Goal: Information Seeking & Learning: Learn about a topic

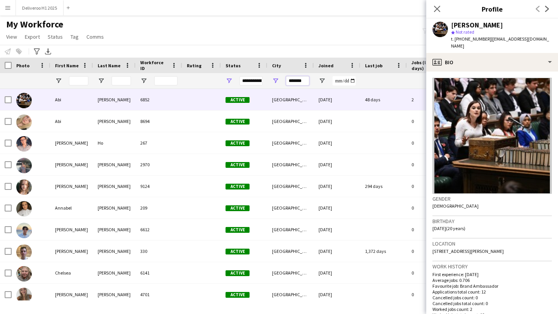
click at [301, 82] on input "*******" at bounding box center [297, 80] width 23 height 9
drag, startPoint x: 305, startPoint y: 82, endPoint x: 271, endPoint y: 79, distance: 34.6
click at [271, 79] on div "*******" at bounding box center [290, 80] width 46 height 15
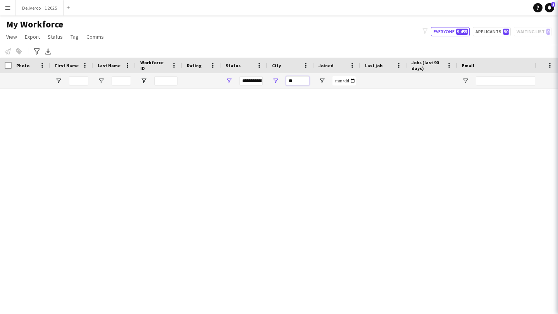
type input "*"
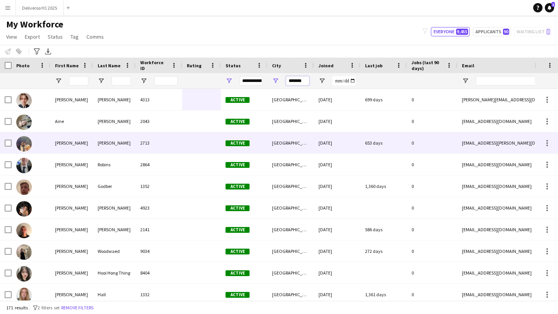
scroll to position [11, 0]
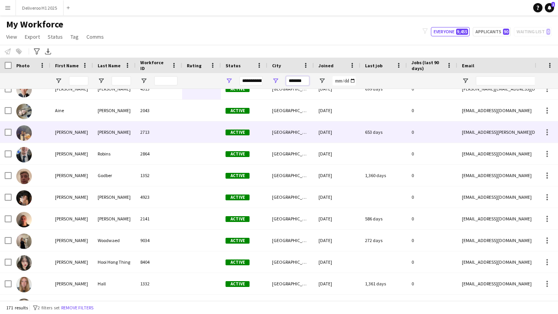
type input "*******"
click at [252, 138] on div "Active" at bounding box center [244, 132] width 46 height 21
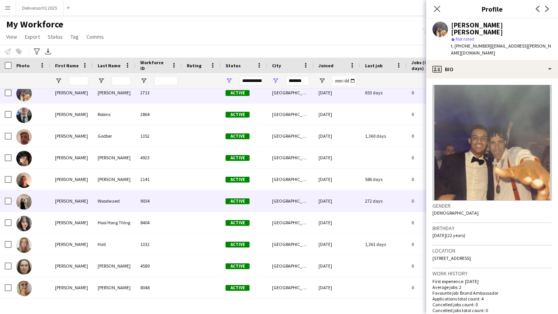
scroll to position [55, 0]
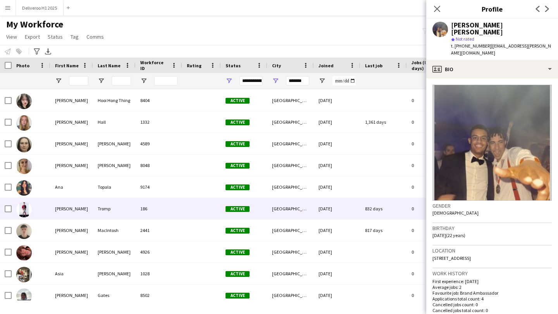
click at [256, 209] on div "Active" at bounding box center [244, 208] width 46 height 21
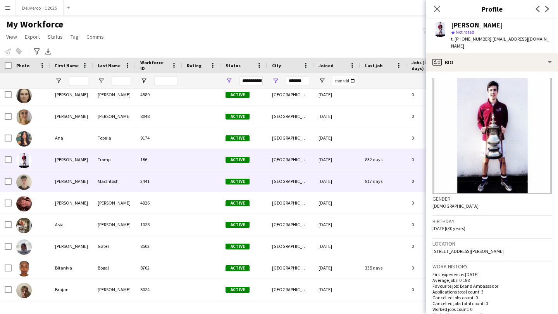
click at [269, 180] on div "[GEOGRAPHIC_DATA]" at bounding box center [290, 181] width 46 height 21
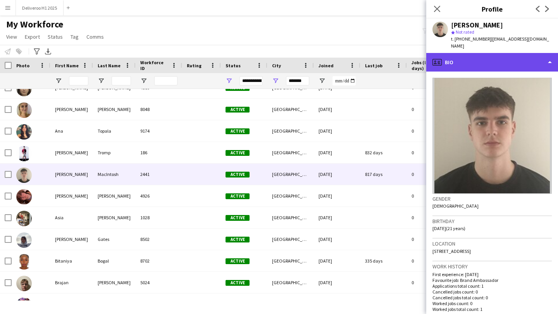
click at [465, 60] on div "profile Bio" at bounding box center [492, 62] width 132 height 19
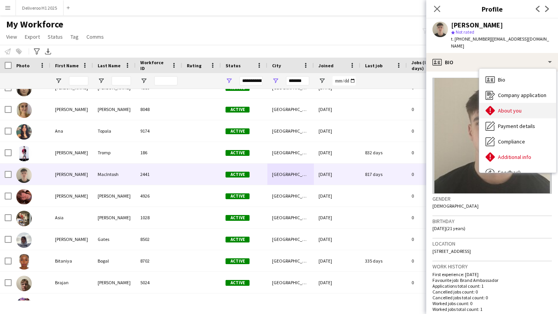
click at [491, 113] on icon at bounding box center [489, 110] width 9 height 9
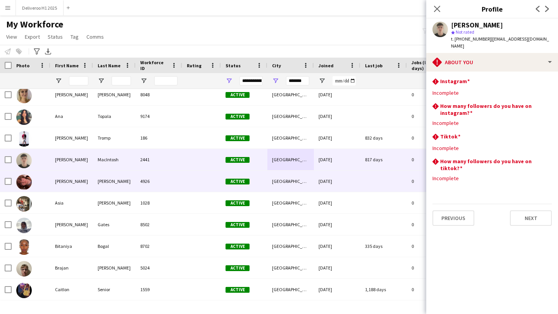
click at [348, 185] on div "[DATE]" at bounding box center [337, 181] width 46 height 21
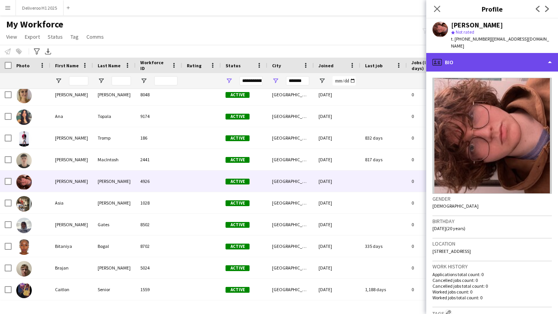
click at [497, 55] on div "profile Bio" at bounding box center [492, 62] width 132 height 19
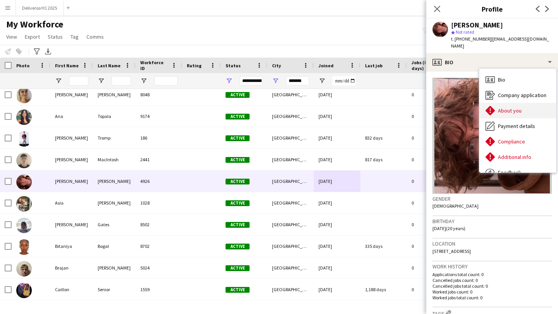
click at [523, 107] on div "About you About you" at bounding box center [517, 110] width 77 height 15
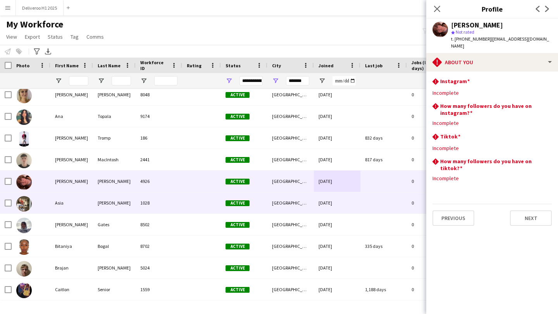
click at [381, 208] on div at bounding box center [383, 202] width 46 height 21
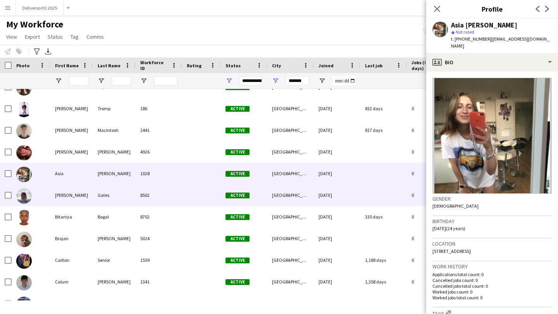
click at [381, 202] on div at bounding box center [383, 195] width 46 height 21
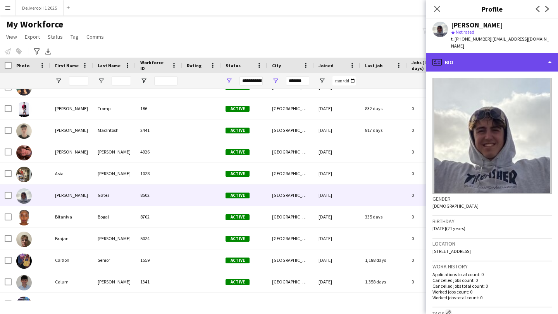
click at [471, 54] on div "profile Bio" at bounding box center [492, 62] width 132 height 19
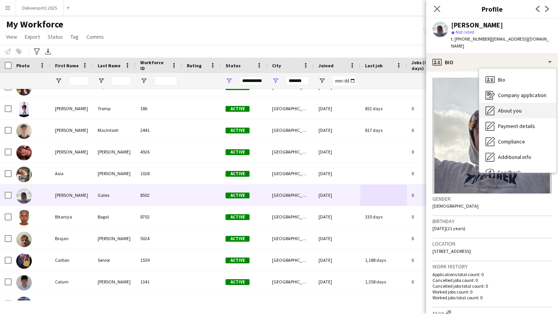
click at [492, 106] on icon at bounding box center [491, 110] width 8 height 8
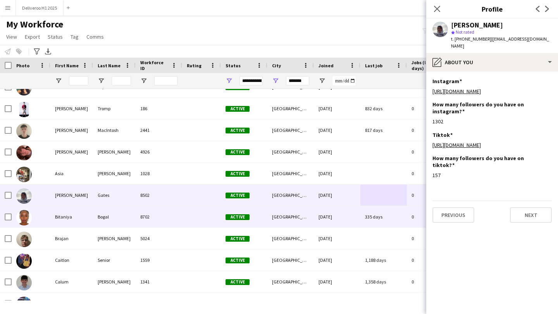
click at [383, 219] on div "335 days" at bounding box center [383, 216] width 46 height 21
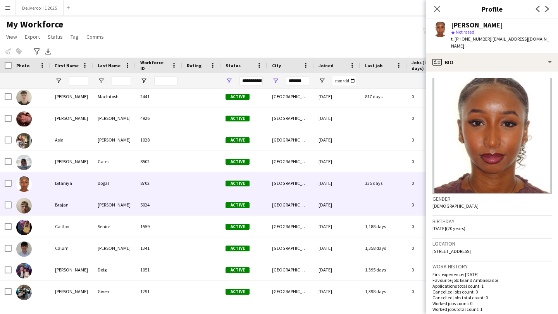
click at [386, 206] on div at bounding box center [383, 204] width 46 height 21
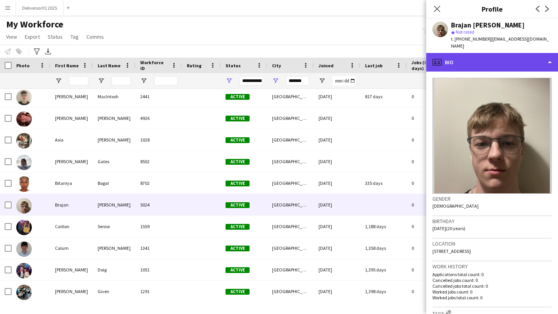
click at [460, 54] on div "profile Bio" at bounding box center [492, 62] width 132 height 19
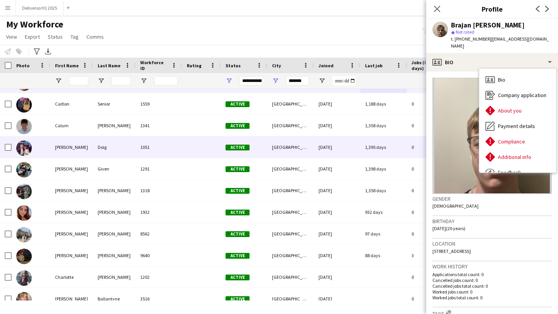
click at [371, 142] on div "1,395 days" at bounding box center [383, 147] width 46 height 21
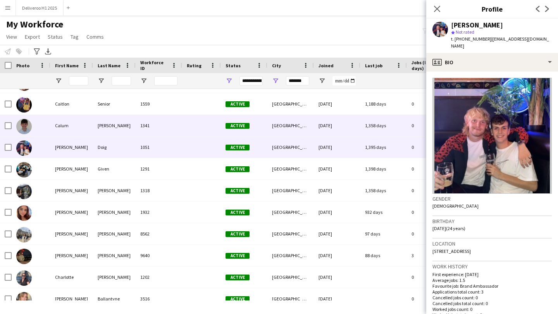
click at [378, 131] on div "1,358 days" at bounding box center [383, 125] width 46 height 21
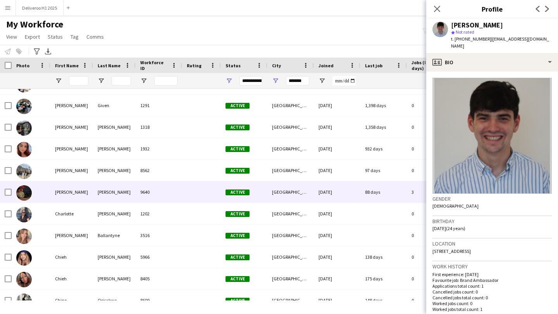
click at [362, 189] on div "88 days" at bounding box center [383, 192] width 46 height 21
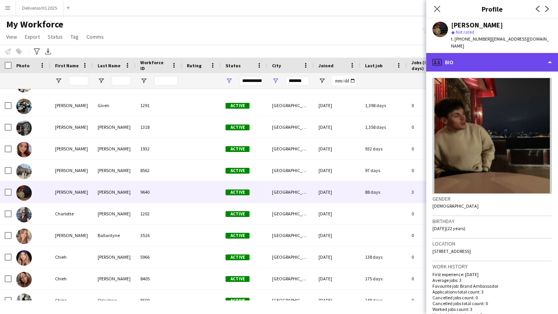
click at [476, 60] on div "profile Bio" at bounding box center [492, 62] width 132 height 19
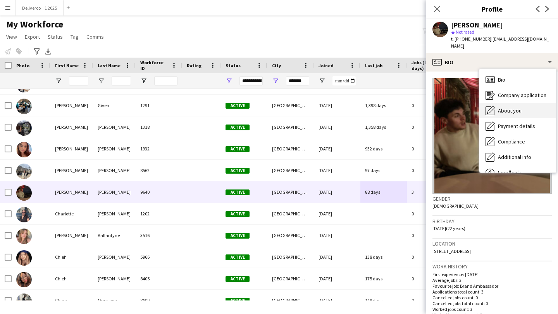
click at [502, 107] on span "About you" at bounding box center [510, 110] width 24 height 7
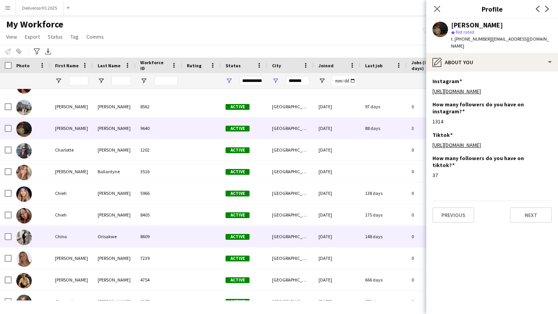
click at [385, 234] on div "148 days" at bounding box center [383, 236] width 46 height 21
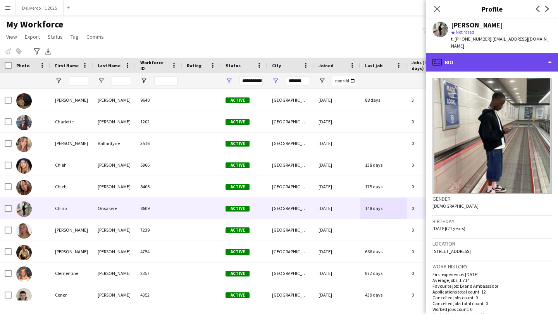
click at [491, 57] on div "profile Bio" at bounding box center [492, 62] width 132 height 19
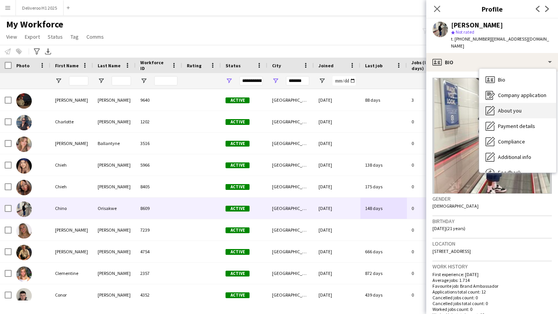
click at [496, 103] on div "About you About you" at bounding box center [517, 110] width 77 height 15
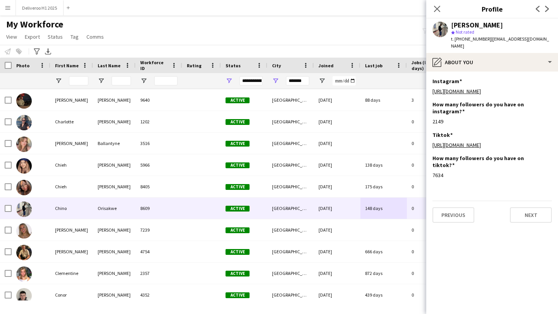
drag, startPoint x: 504, startPoint y: 26, endPoint x: 452, endPoint y: 26, distance: 51.9
click at [452, 26] on div "[PERSON_NAME]" at bounding box center [501, 25] width 101 height 7
copy div "[PERSON_NAME]"
drag, startPoint x: 484, startPoint y: 39, endPoint x: 455, endPoint y: 38, distance: 29.4
click at [455, 38] on span "t. [PHONE_NUMBER]" at bounding box center [471, 39] width 40 height 6
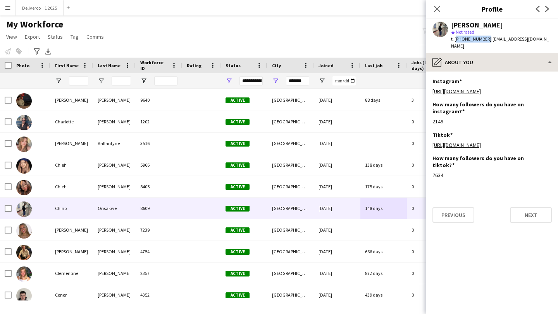
copy span "[PHONE_NUMBER]"
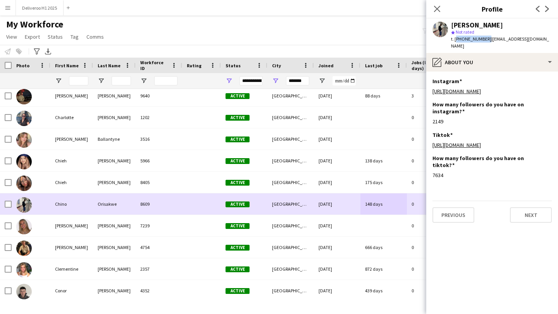
scroll to position [590, 0]
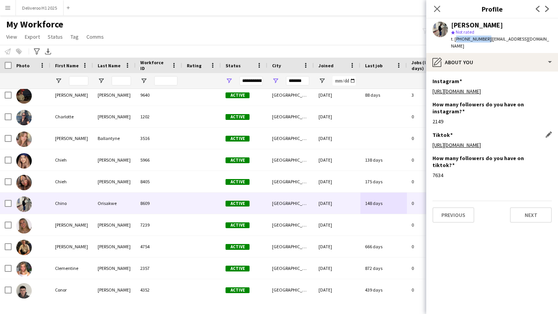
click at [446, 146] on link "[URL][DOMAIN_NAME]" at bounding box center [456, 145] width 48 height 7
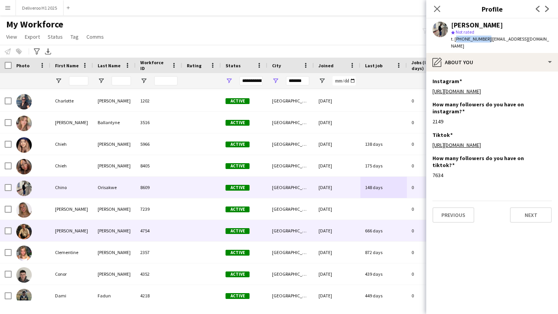
scroll to position [625, 0]
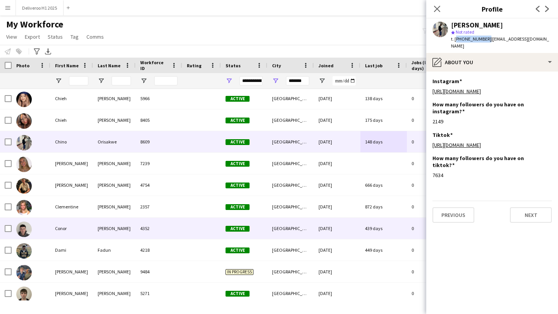
click at [256, 232] on div "Active" at bounding box center [244, 228] width 46 height 21
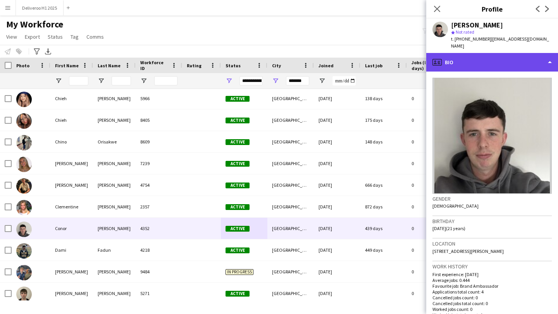
click at [466, 58] on div "profile Bio" at bounding box center [492, 62] width 132 height 19
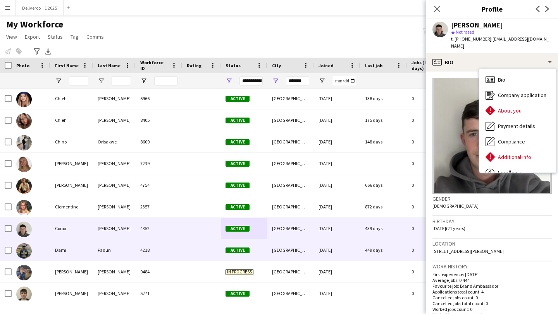
click at [353, 246] on div "[DATE]" at bounding box center [337, 250] width 46 height 21
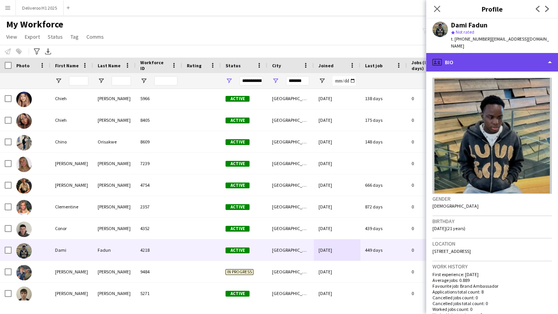
click at [490, 53] on div "profile Bio" at bounding box center [492, 62] width 132 height 19
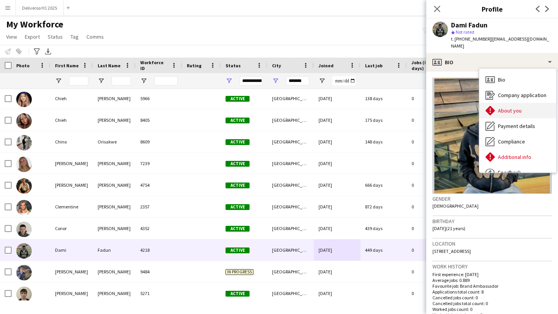
click at [500, 107] on span "About you" at bounding box center [510, 110] width 24 height 7
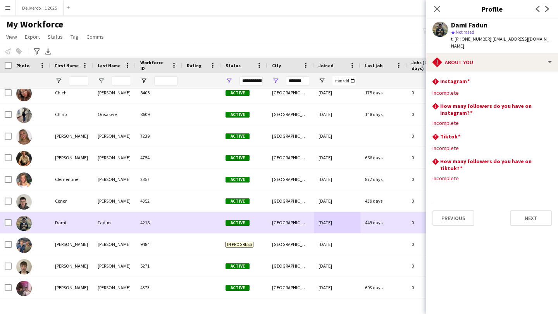
scroll to position [688, 0]
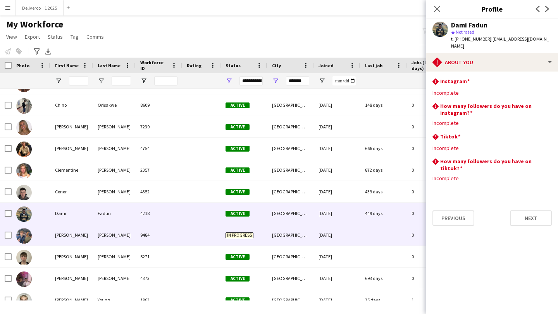
click at [320, 233] on div "[DATE]" at bounding box center [337, 235] width 46 height 21
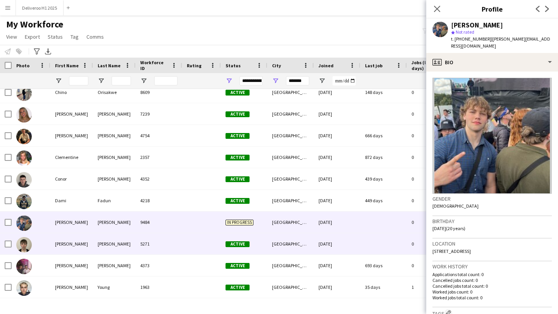
scroll to position [711, 0]
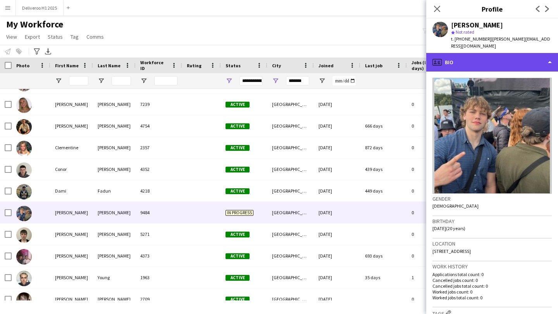
click at [499, 53] on div "profile Bio" at bounding box center [492, 62] width 132 height 19
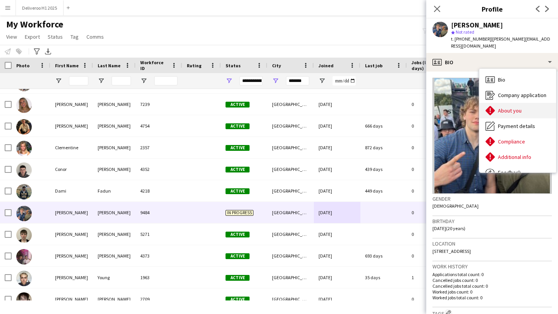
click at [504, 107] on span "About you" at bounding box center [510, 110] width 24 height 7
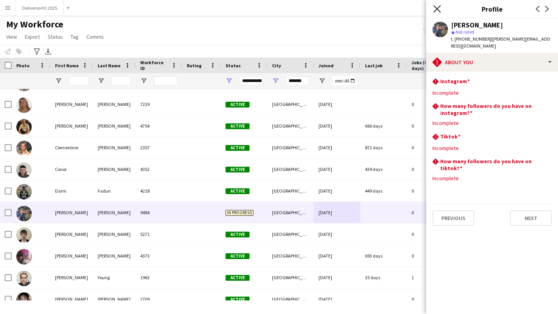
click at [436, 12] on icon "Close pop-in" at bounding box center [436, 8] width 7 height 7
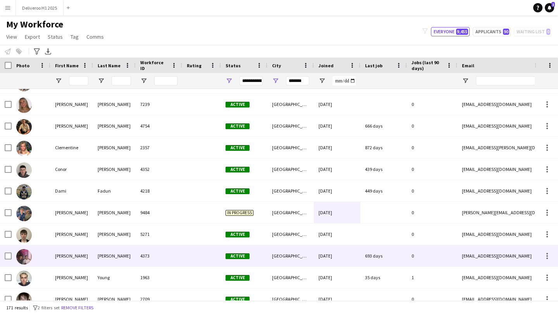
scroll to position [724, 0]
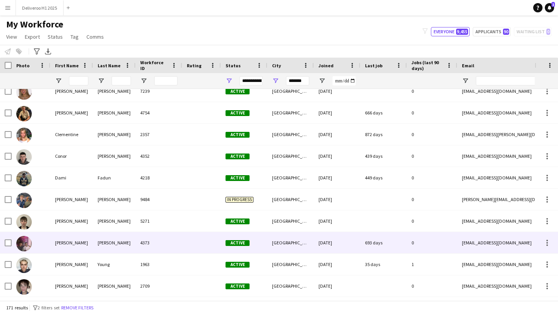
click at [351, 237] on div "[DATE]" at bounding box center [337, 242] width 46 height 21
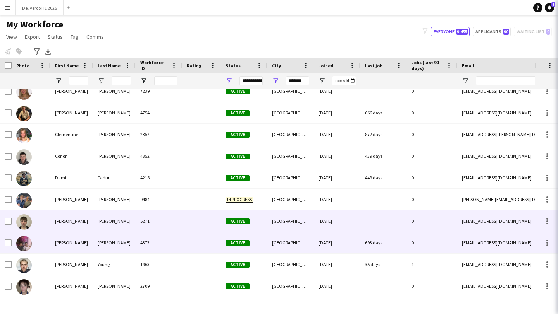
click at [358, 227] on div "[DATE]" at bounding box center [337, 221] width 46 height 21
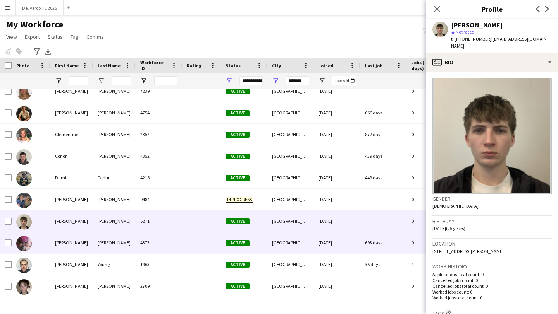
click at [385, 249] on div "693 days" at bounding box center [383, 242] width 46 height 21
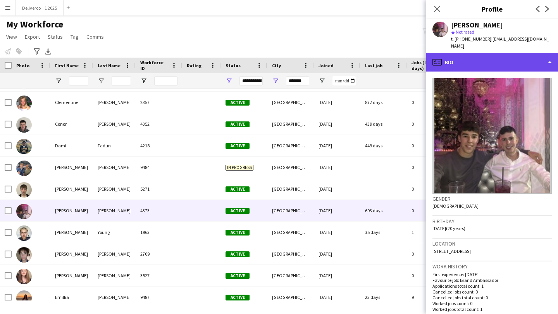
click at [494, 62] on div "profile Bio" at bounding box center [492, 62] width 132 height 19
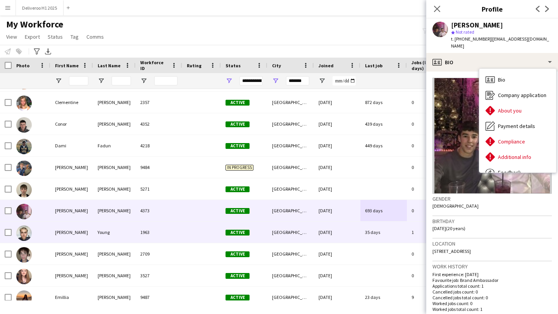
click at [387, 232] on div "35 days" at bounding box center [383, 232] width 46 height 21
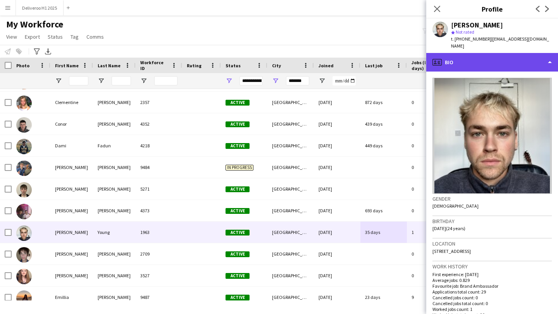
click at [479, 57] on div "profile Bio" at bounding box center [492, 62] width 132 height 19
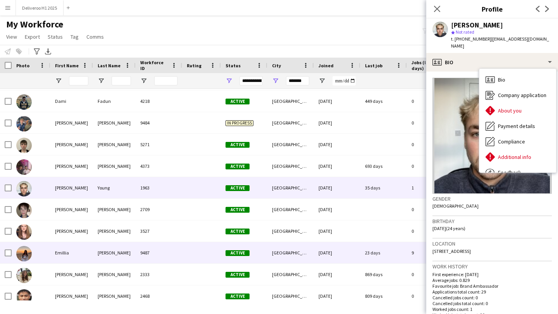
click at [347, 252] on div "[DATE]" at bounding box center [337, 252] width 46 height 21
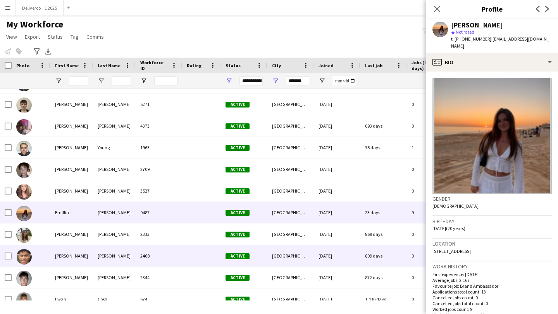
click at [346, 261] on div "[DATE]" at bounding box center [337, 255] width 46 height 21
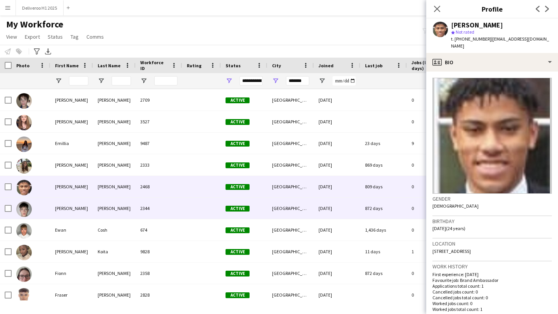
click at [381, 206] on div "872 days" at bounding box center [383, 208] width 46 height 21
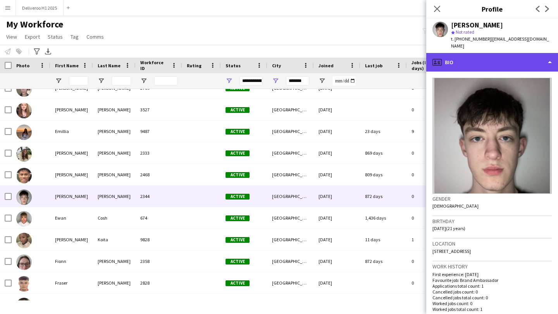
click at [496, 67] on div "profile Bio" at bounding box center [492, 62] width 132 height 19
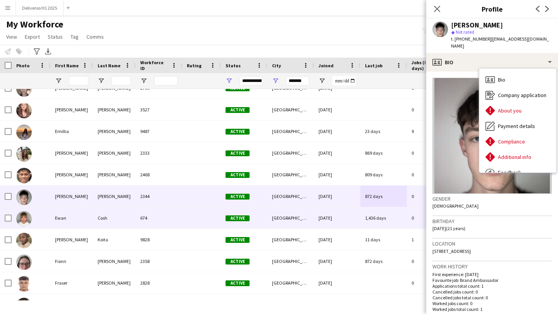
click at [350, 223] on div "[DATE]" at bounding box center [337, 218] width 46 height 21
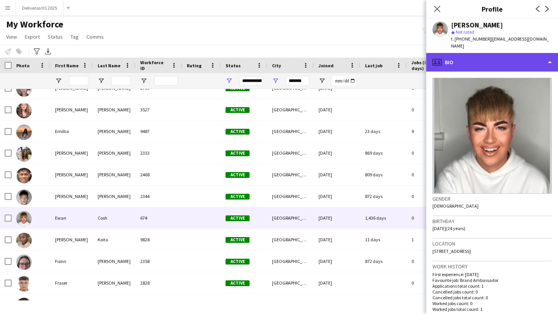
click at [464, 58] on div "profile Bio" at bounding box center [492, 62] width 132 height 19
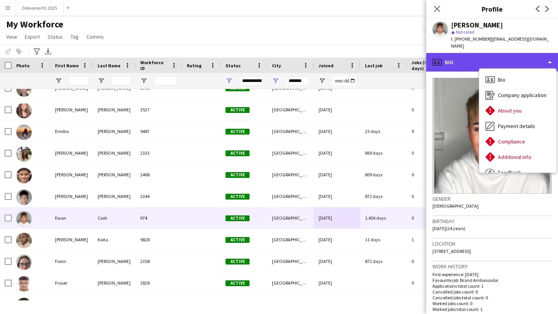
click at [464, 58] on div "profile Bio" at bounding box center [492, 62] width 132 height 19
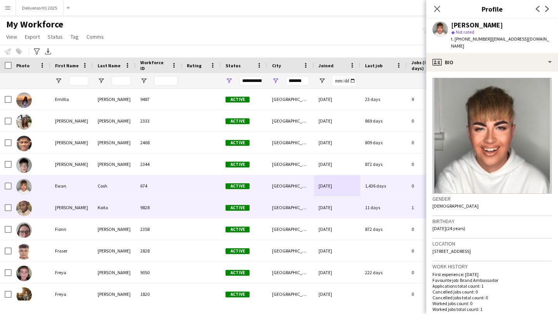
click at [354, 207] on div "[DATE]" at bounding box center [337, 207] width 46 height 21
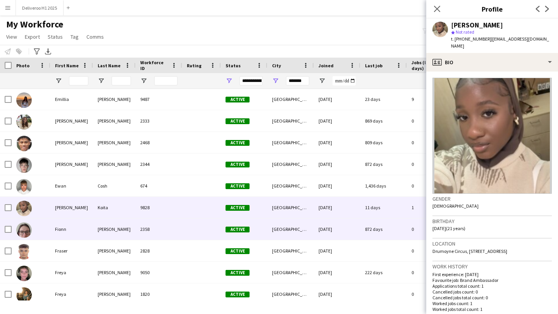
click at [352, 224] on div "[DATE]" at bounding box center [337, 229] width 46 height 21
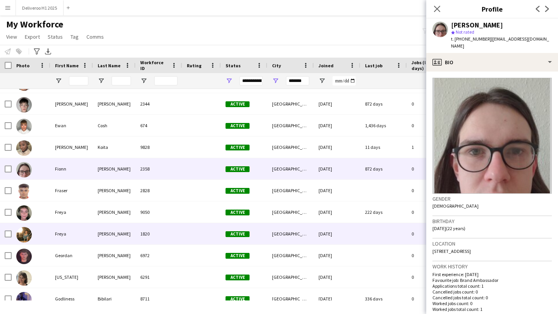
click at [352, 224] on div "[DATE]" at bounding box center [337, 233] width 46 height 21
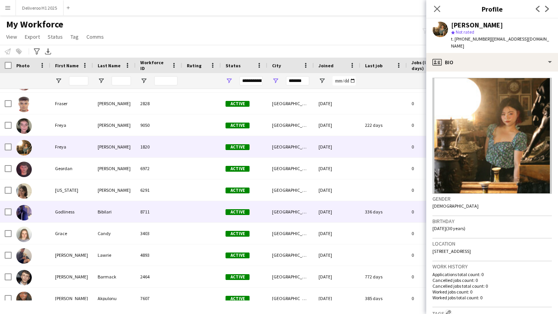
click at [356, 215] on div "[DATE]" at bounding box center [337, 211] width 46 height 21
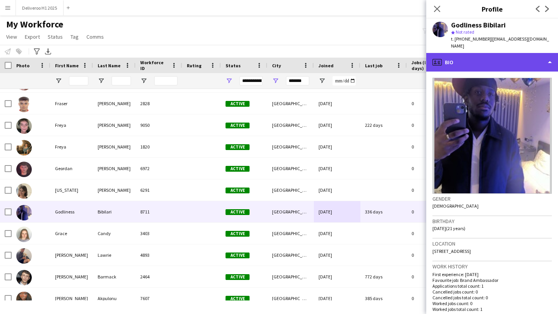
click at [513, 58] on div "profile Bio" at bounding box center [492, 62] width 132 height 19
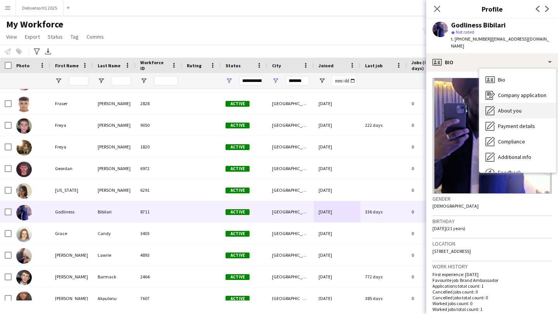
click at [512, 107] on span "About you" at bounding box center [510, 110] width 24 height 7
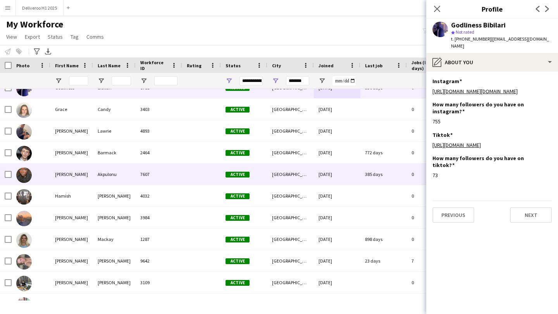
click at [378, 181] on div "385 days" at bounding box center [383, 174] width 46 height 21
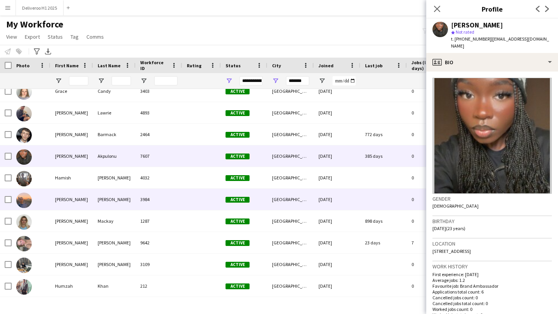
click at [376, 194] on div at bounding box center [383, 199] width 46 height 21
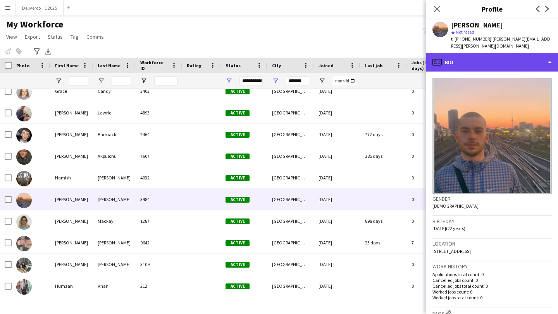
click at [450, 58] on div "profile Bio" at bounding box center [492, 62] width 132 height 19
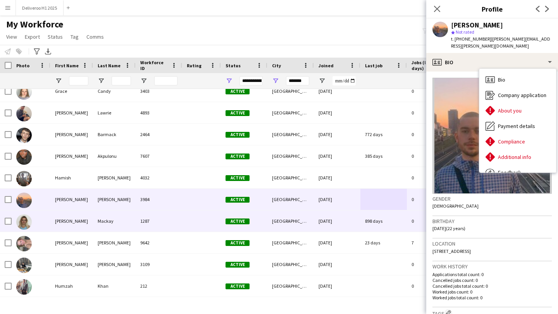
click at [381, 222] on div "898 days" at bounding box center [383, 221] width 46 height 21
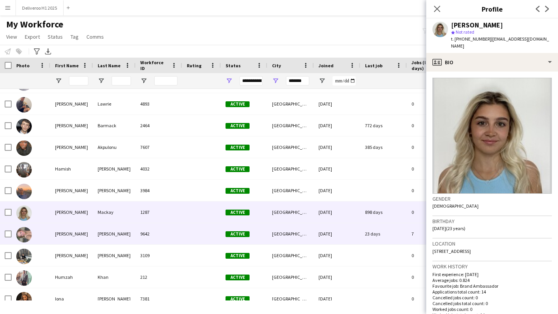
click at [380, 230] on div "23 days" at bounding box center [383, 233] width 46 height 21
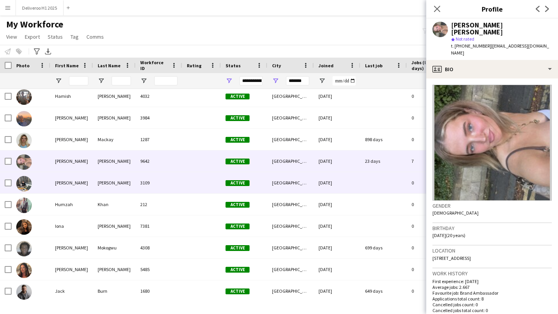
click at [380, 188] on div at bounding box center [383, 182] width 46 height 21
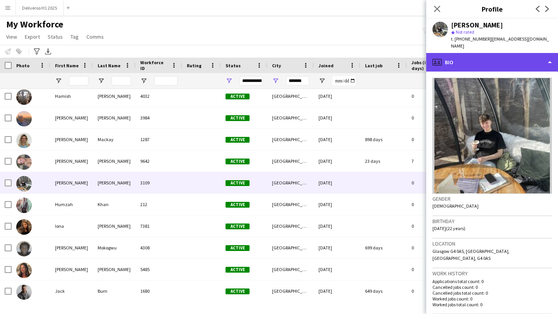
click at [458, 56] on div "profile Bio" at bounding box center [492, 62] width 132 height 19
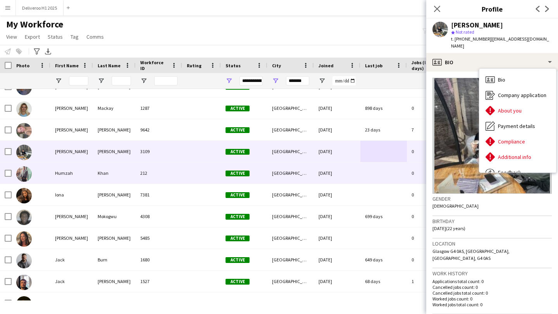
click at [364, 178] on div at bounding box center [383, 173] width 46 height 21
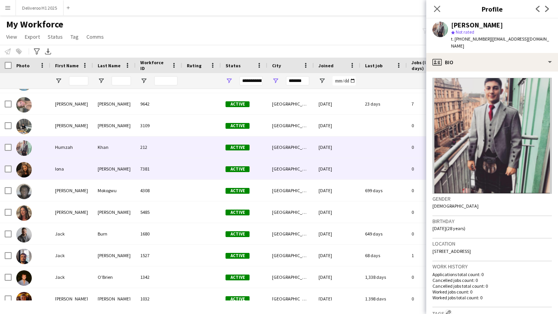
click at [364, 178] on div at bounding box center [383, 168] width 46 height 21
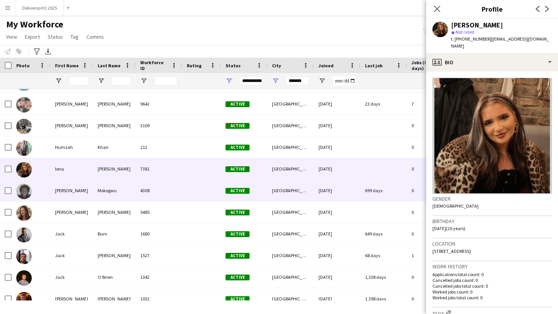
click at [362, 192] on div "699 days" at bounding box center [383, 190] width 46 height 21
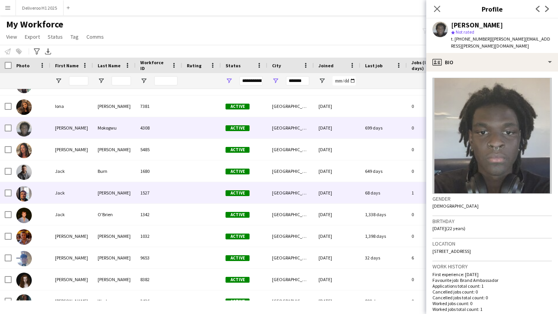
click at [362, 192] on div "68 days" at bounding box center [383, 192] width 46 height 21
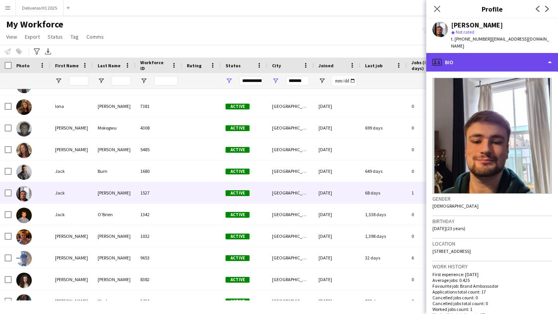
click at [460, 59] on div "profile Bio" at bounding box center [492, 62] width 132 height 19
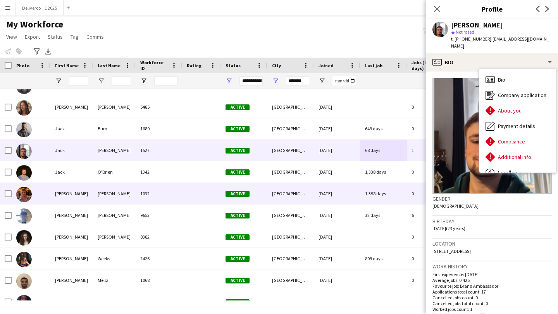
click at [369, 218] on div "32 days" at bounding box center [383, 215] width 46 height 21
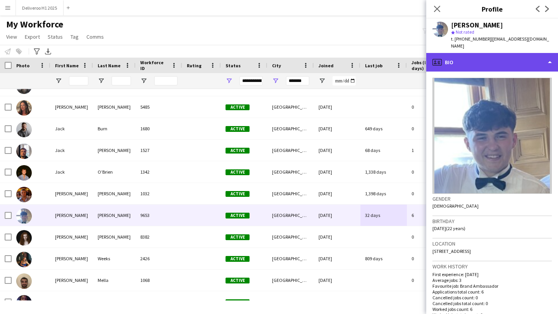
click at [455, 62] on div "profile Bio" at bounding box center [492, 62] width 132 height 19
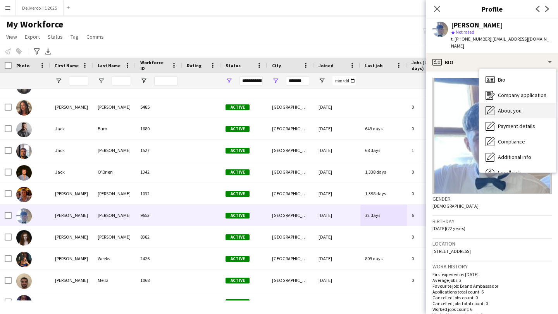
click at [484, 103] on div "About you About you" at bounding box center [517, 110] width 77 height 15
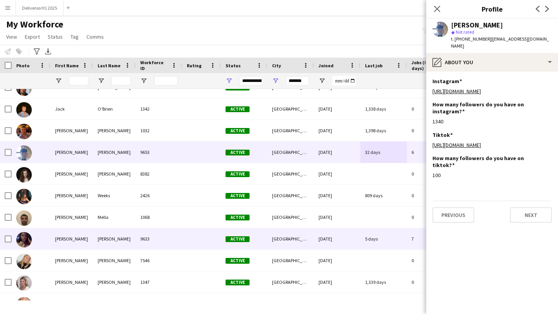
click at [374, 238] on div "5 days" at bounding box center [383, 238] width 46 height 21
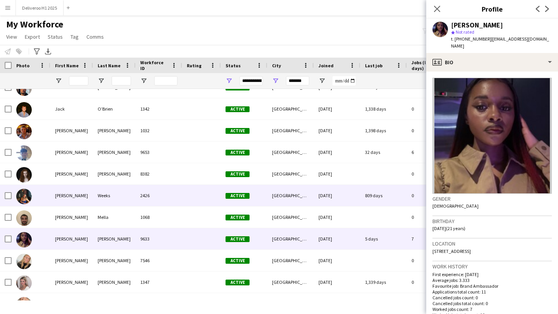
click at [378, 196] on div "809 days" at bounding box center [383, 195] width 46 height 21
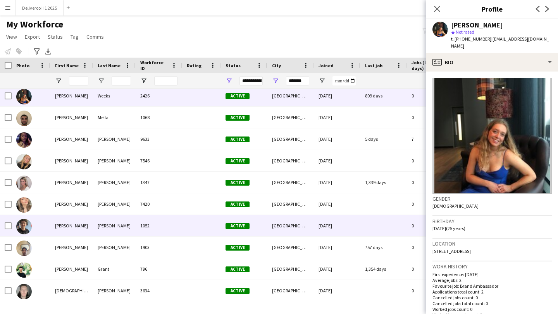
click at [375, 215] on div at bounding box center [383, 225] width 46 height 21
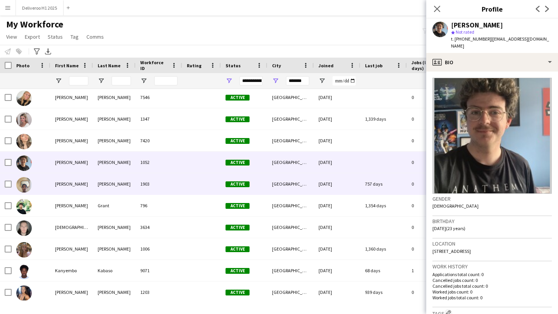
click at [383, 195] on div "[PERSON_NAME] 1903 Active [GEOGRAPHIC_DATA] [DATE] 757 days 0 [EMAIL_ADDRESS][D…" at bounding box center [419, 184] width 839 height 22
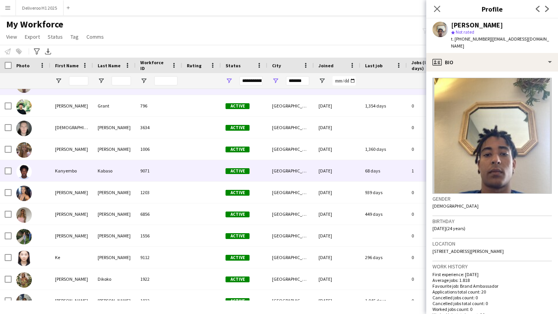
click at [390, 172] on div "68 days" at bounding box center [383, 170] width 46 height 21
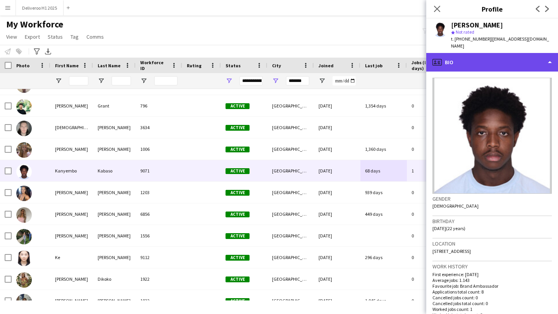
click at [462, 57] on div "profile Bio" at bounding box center [492, 62] width 132 height 19
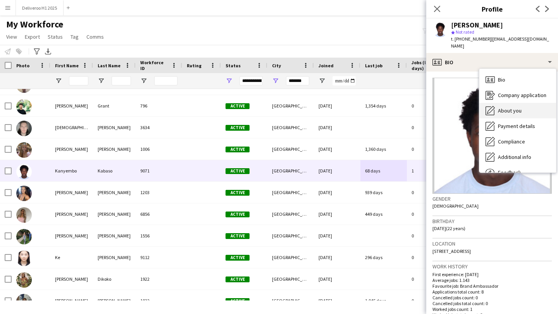
click at [491, 106] on icon "About you" at bounding box center [489, 110] width 9 height 9
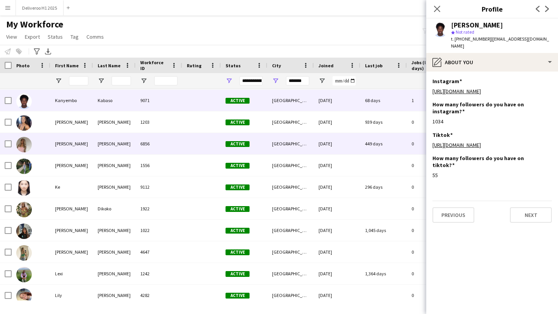
click at [390, 153] on div "449 days" at bounding box center [383, 143] width 46 height 21
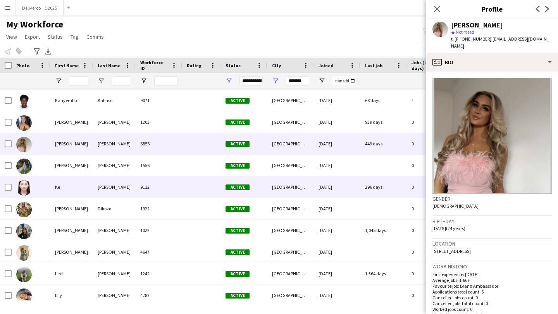
click at [380, 194] on div "296 days" at bounding box center [383, 187] width 46 height 21
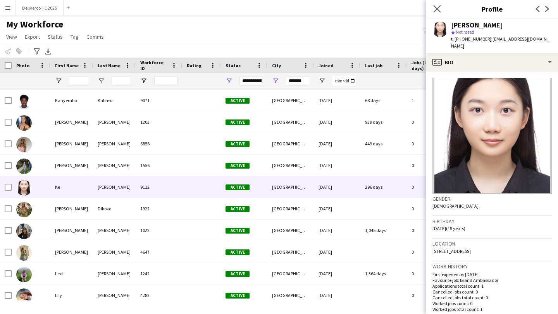
click at [440, 12] on app-icon "Close pop-in" at bounding box center [436, 8] width 11 height 11
